Goal: Task Accomplishment & Management: Manage account settings

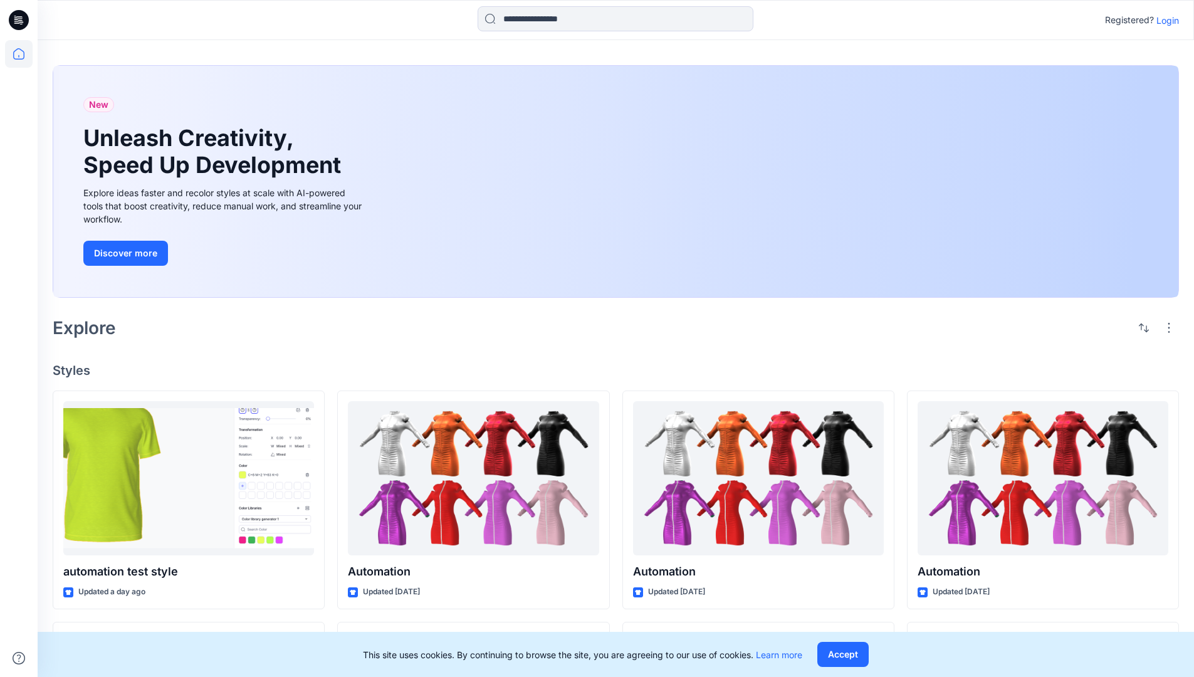
click at [1172, 22] on p "Login" at bounding box center [1168, 20] width 23 height 13
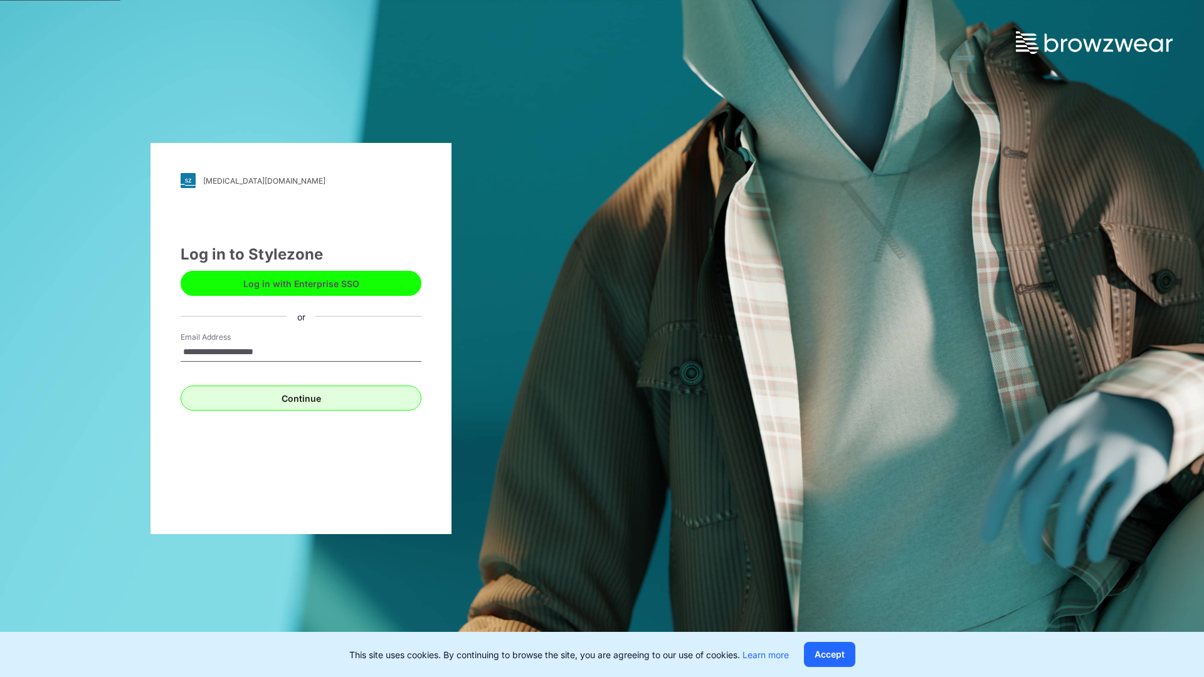
type input "**********"
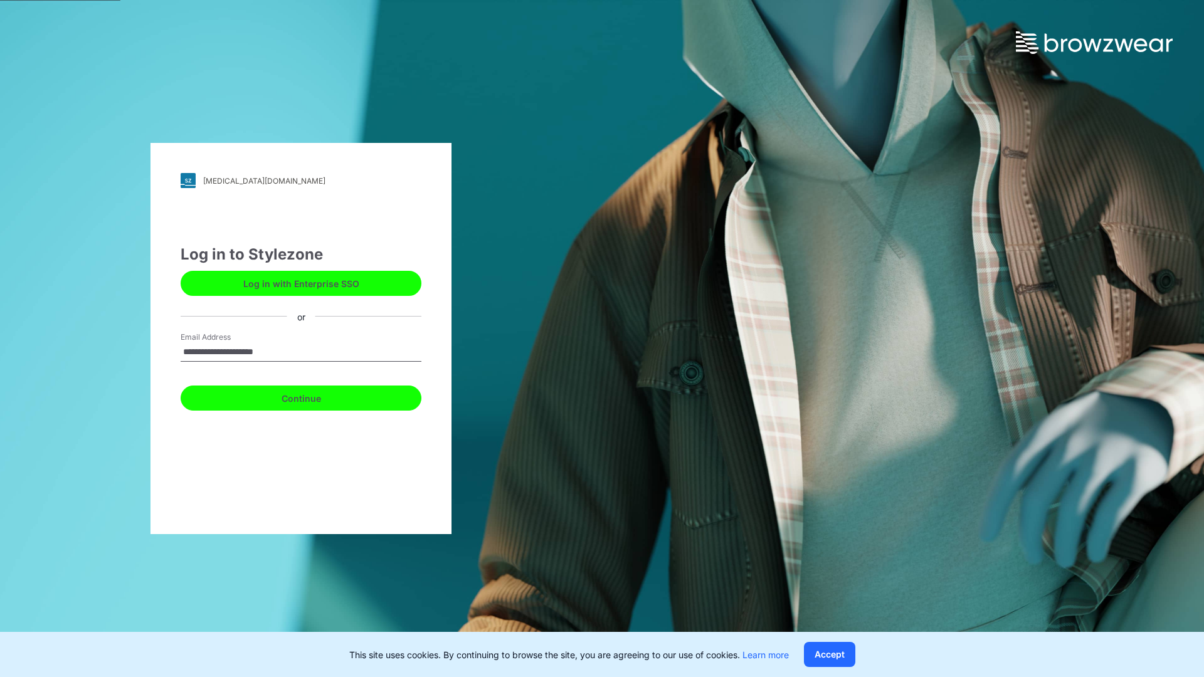
click at [322, 392] on button "Continue" at bounding box center [301, 398] width 241 height 25
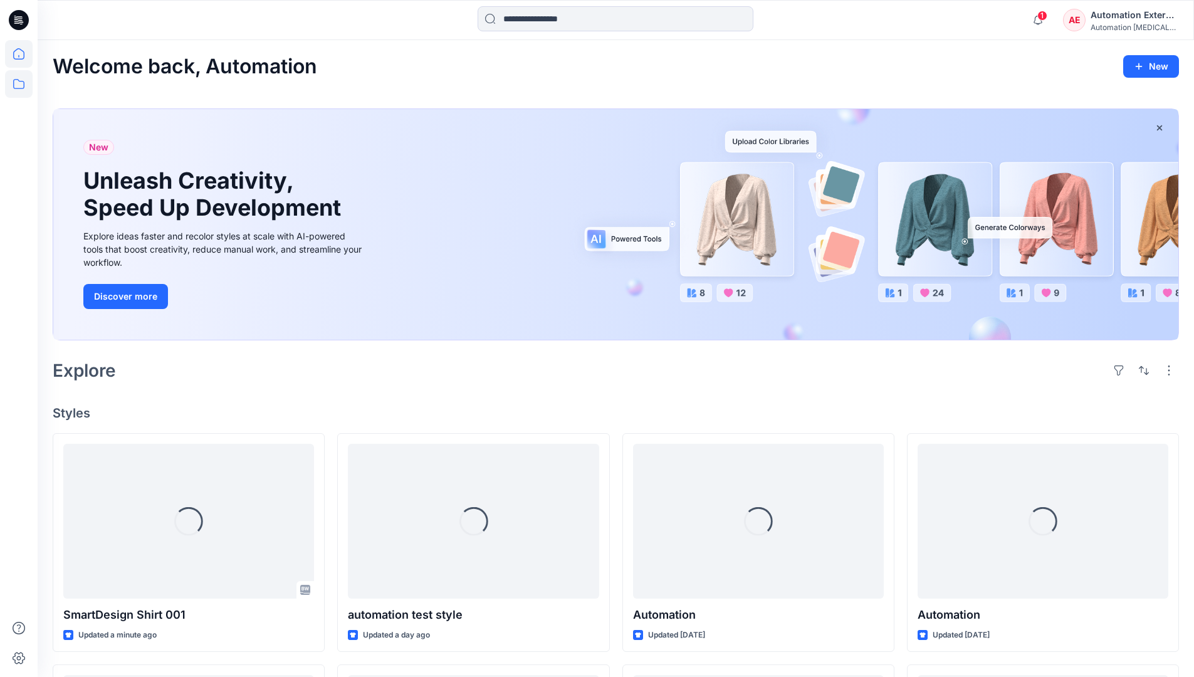
click at [19, 90] on icon at bounding box center [19, 84] width 28 height 28
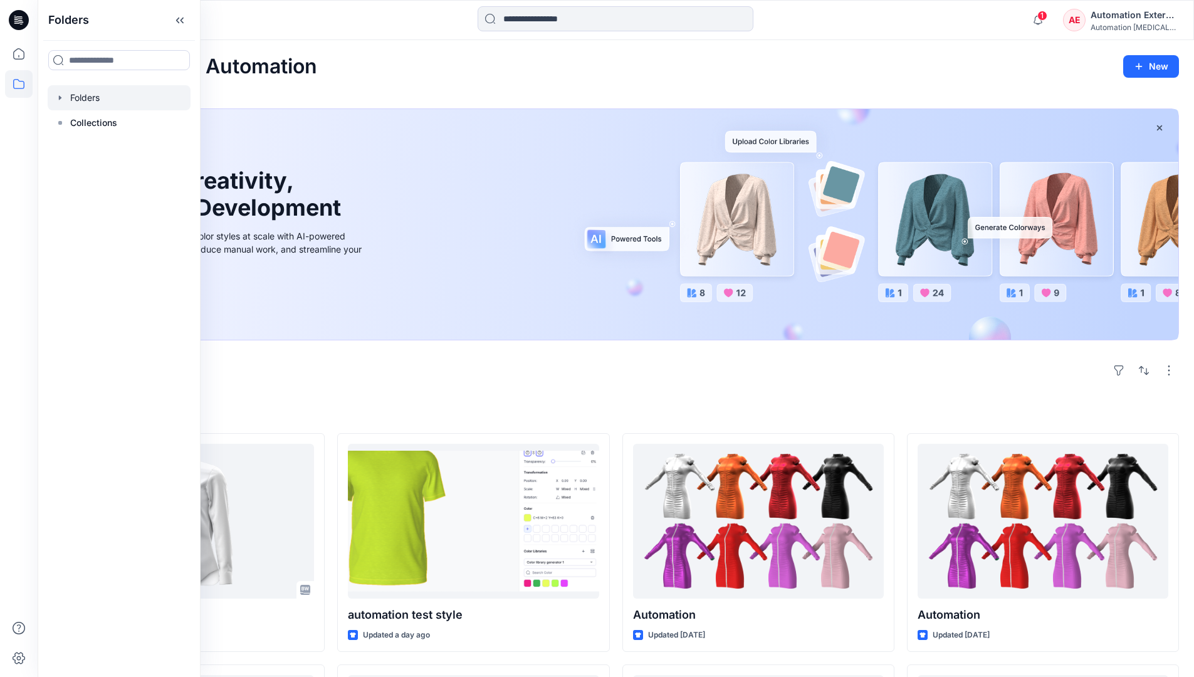
click at [95, 91] on div at bounding box center [119, 97] width 143 height 25
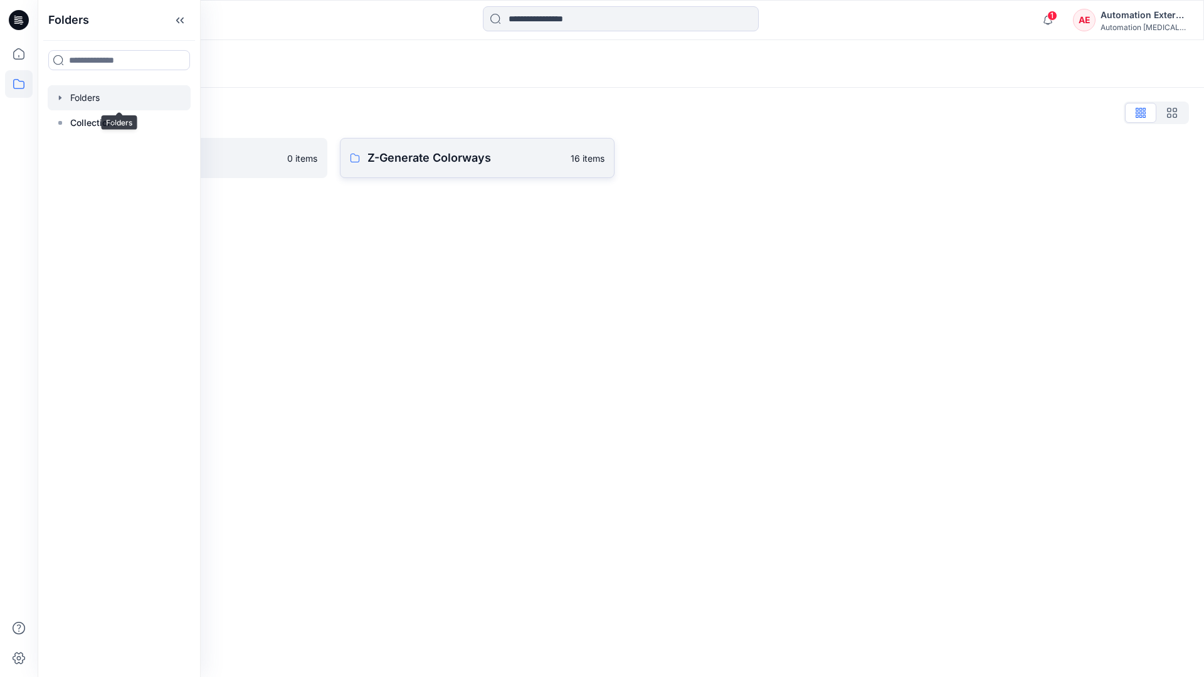
click at [442, 160] on p "Z-Generate Colorways" at bounding box center [465, 158] width 196 height 18
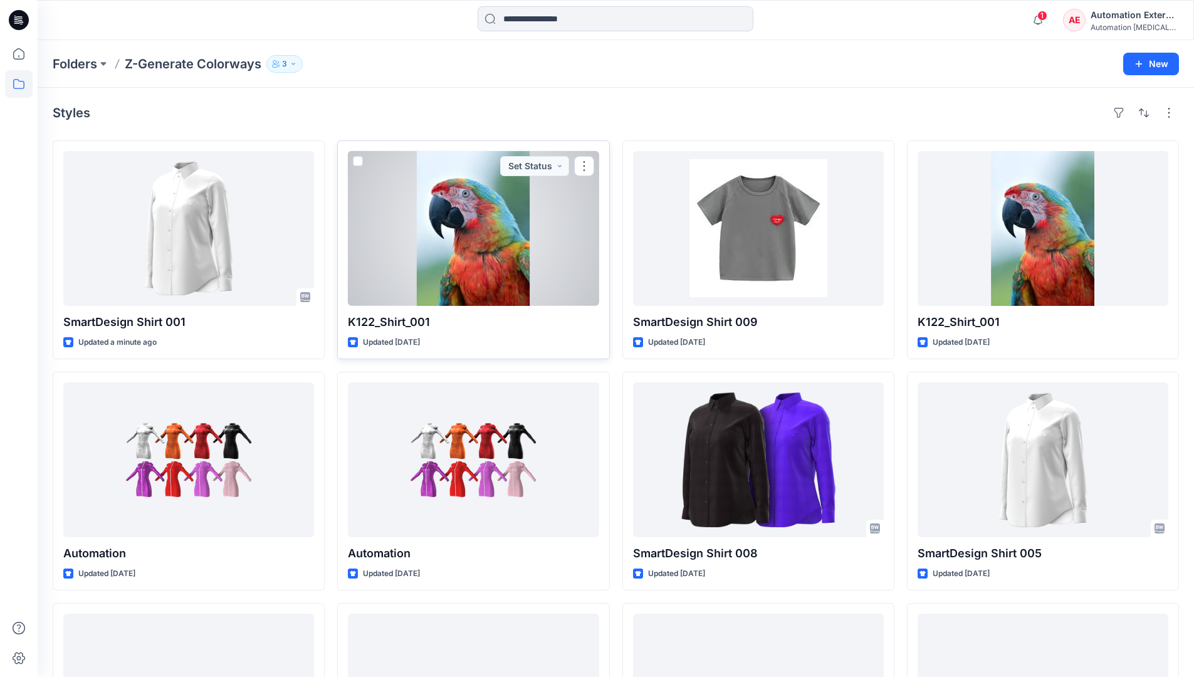
click at [362, 164] on span at bounding box center [358, 161] width 10 height 10
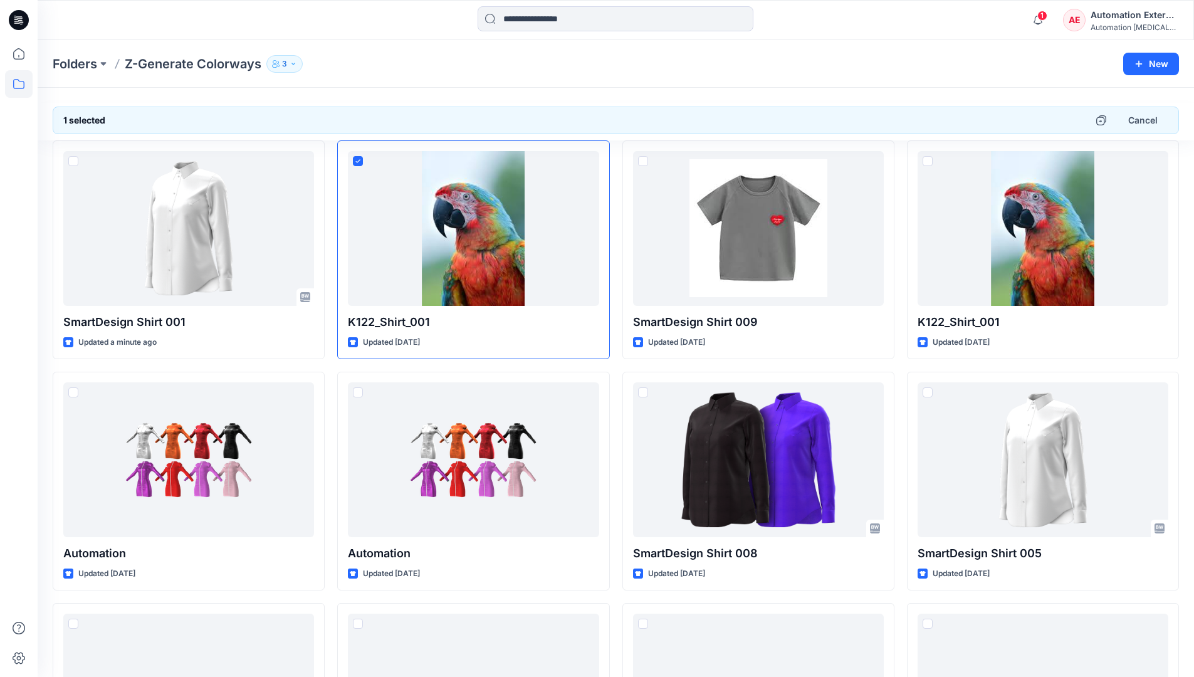
click at [1137, 15] on div "Automation External" at bounding box center [1135, 15] width 88 height 15
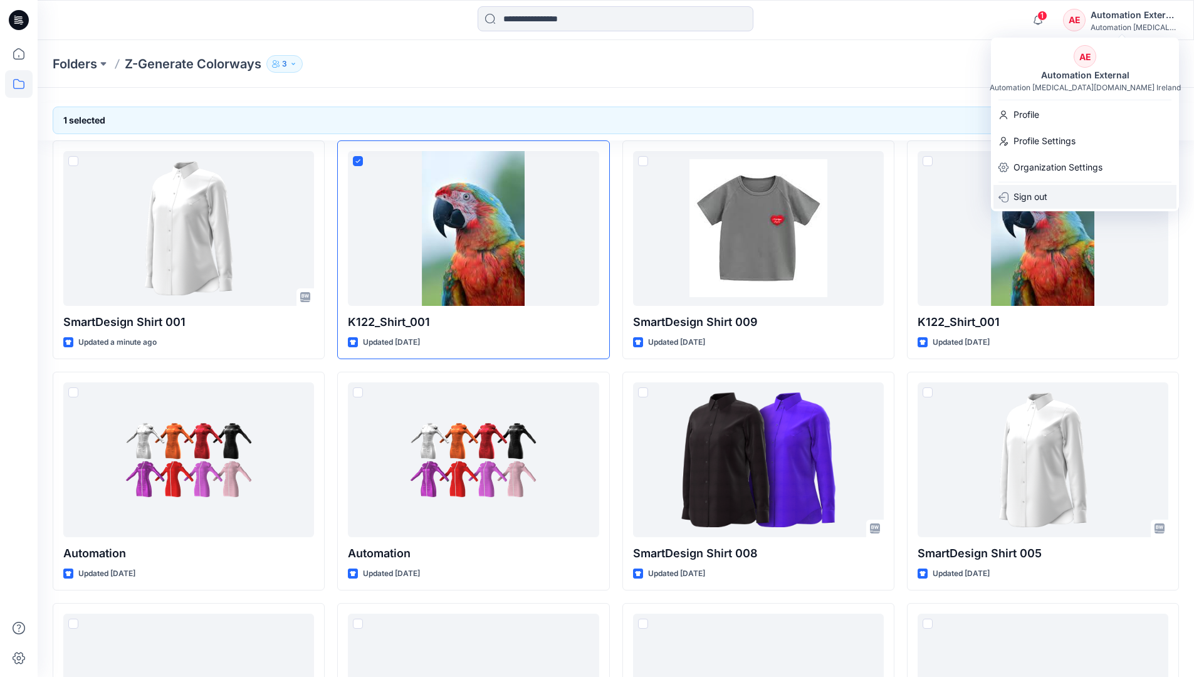
click at [1061, 192] on div "Sign out" at bounding box center [1085, 197] width 183 height 24
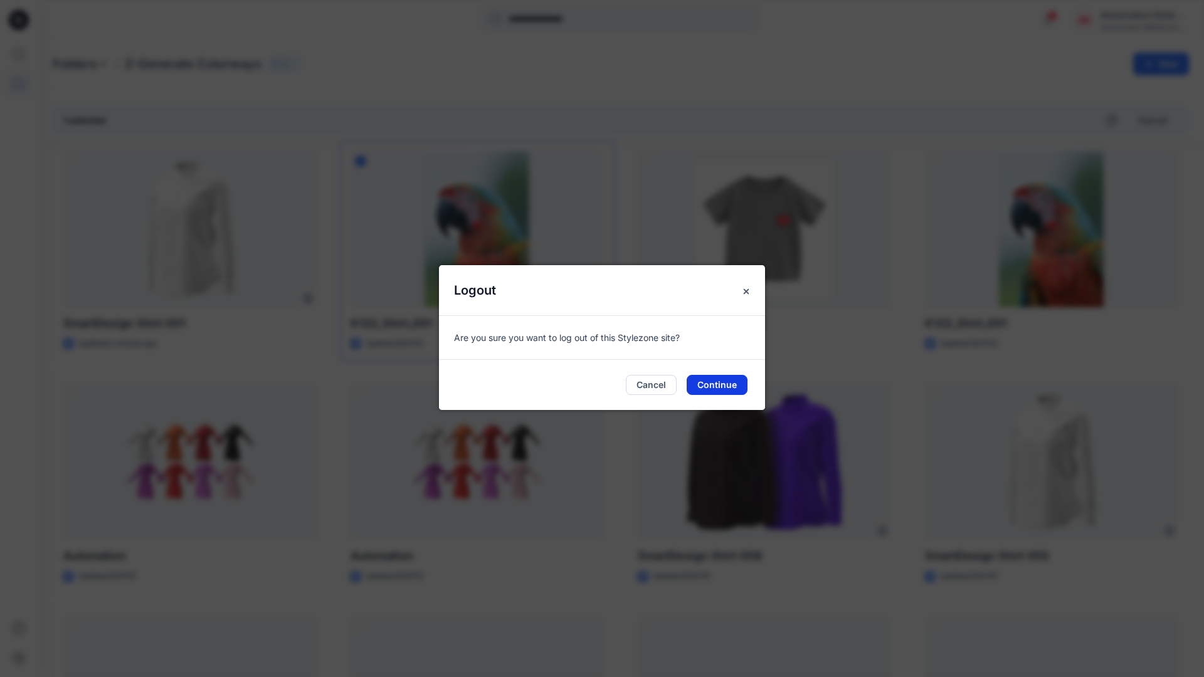
click at [737, 385] on button "Continue" at bounding box center [716, 385] width 61 height 20
